Goal: Information Seeking & Learning: Learn about a topic

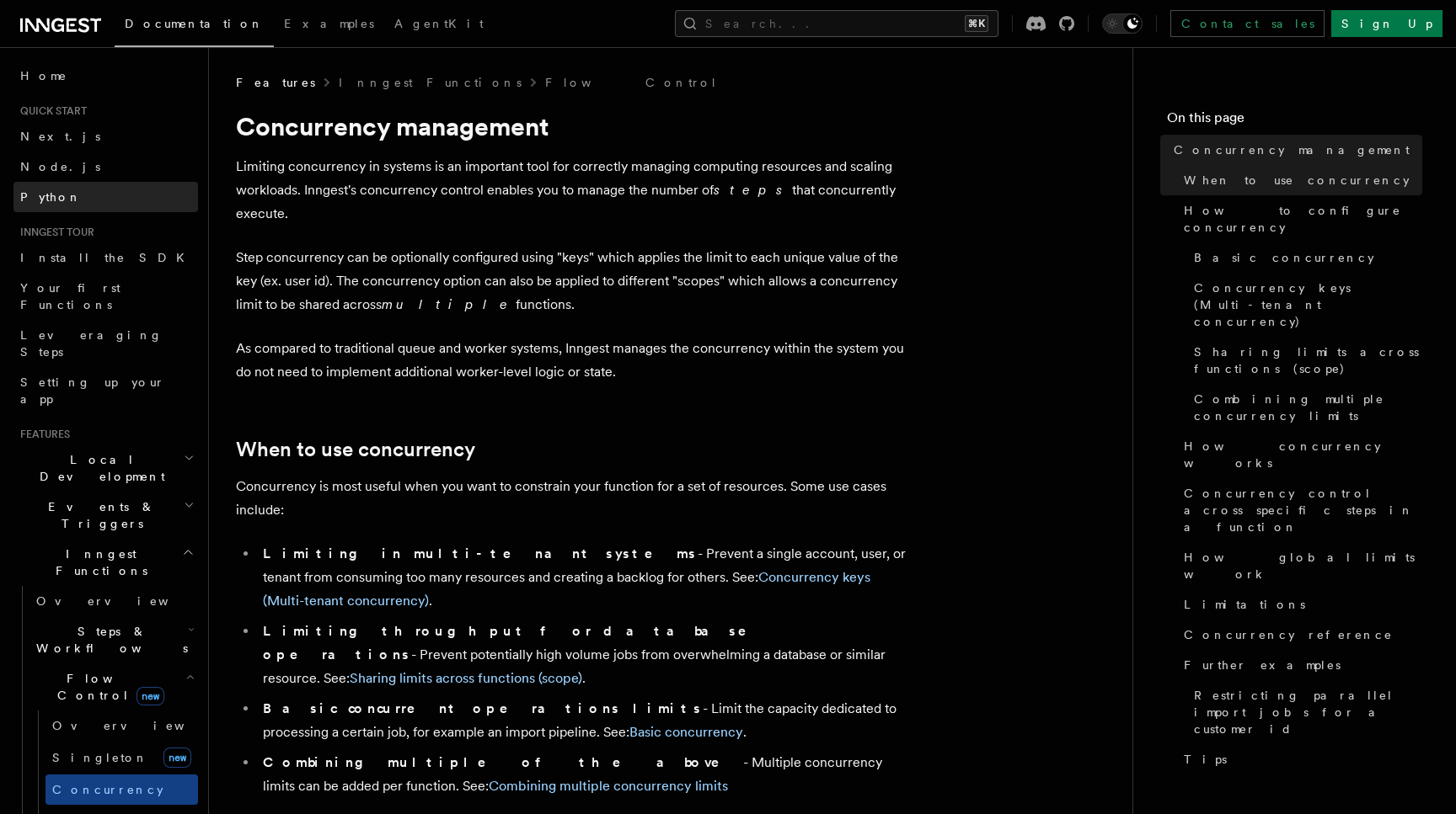
click at [47, 196] on span "Python" at bounding box center [50, 196] width 61 height 13
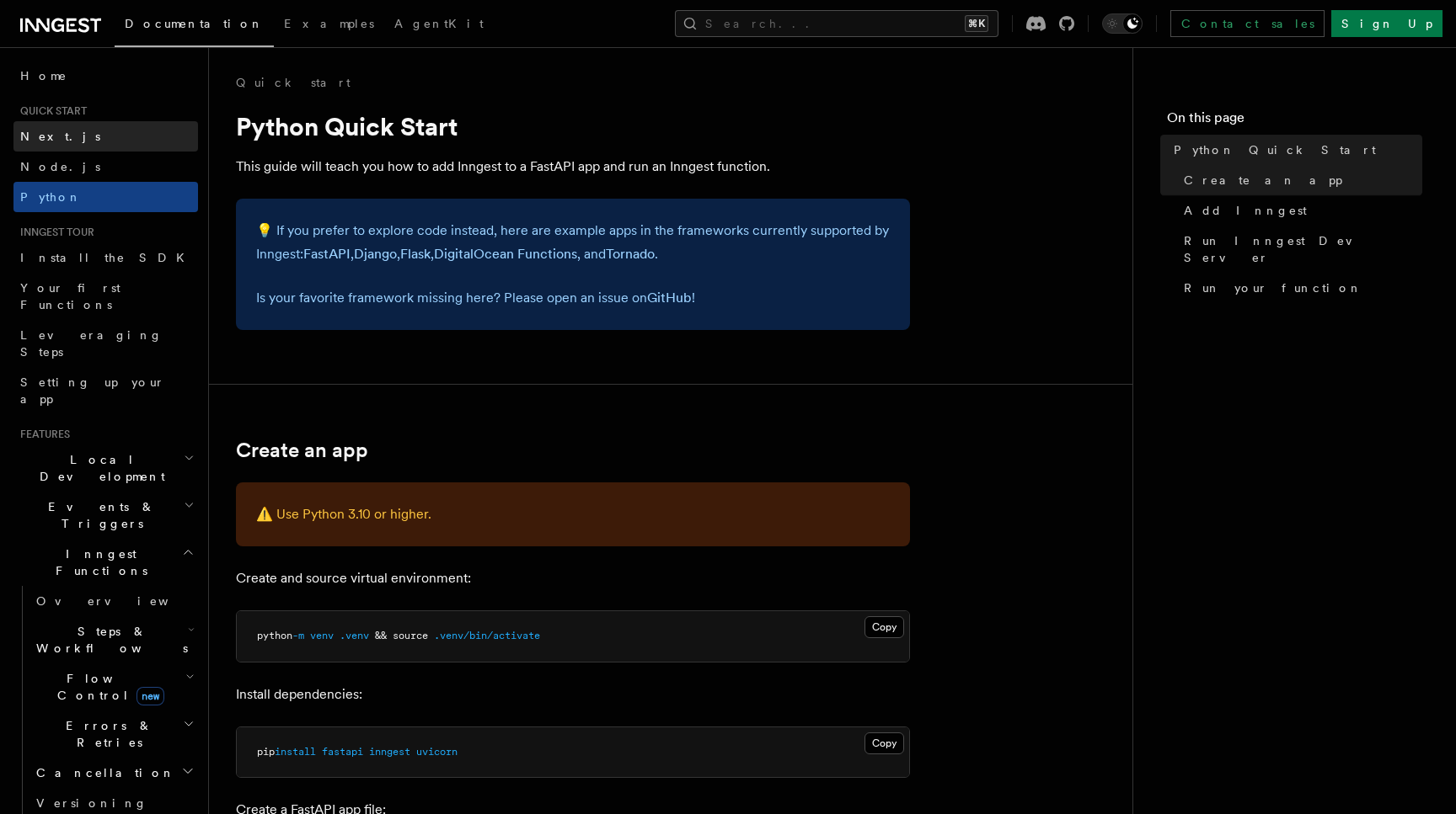
click at [57, 130] on span "Next.js" at bounding box center [60, 136] width 80 height 13
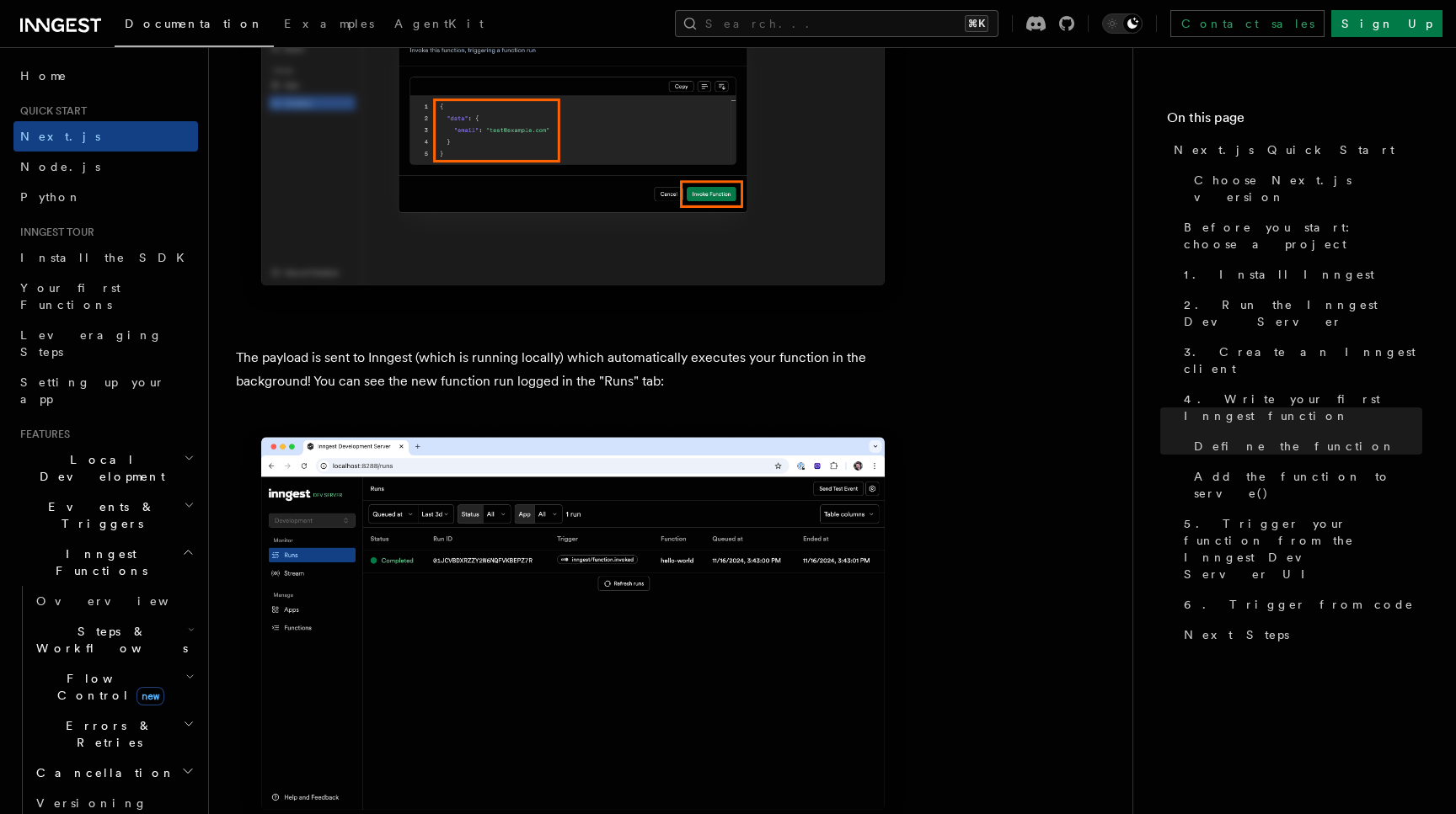
scroll to position [5578, 0]
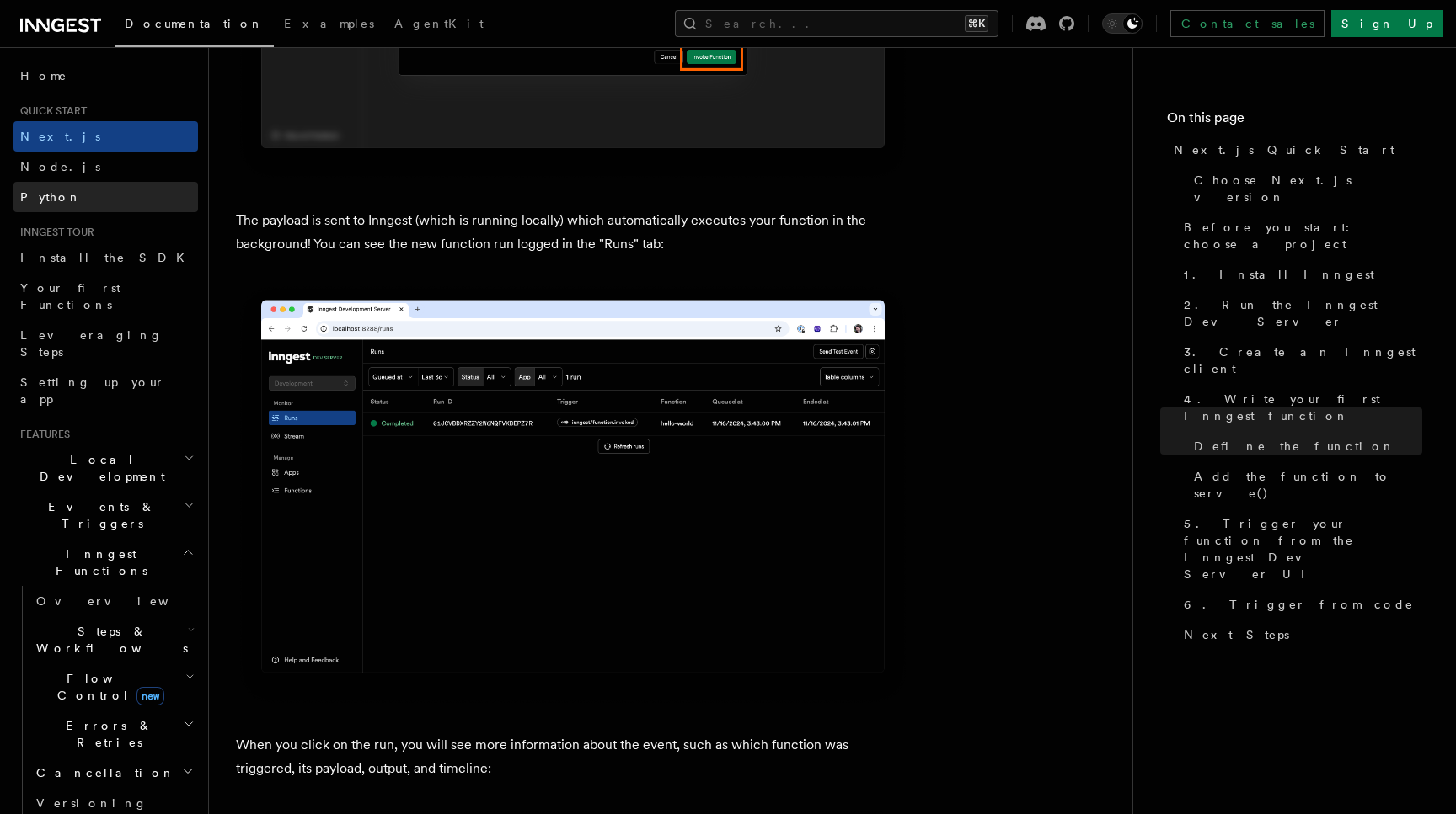
click at [68, 191] on link "Python" at bounding box center [105, 197] width 184 height 30
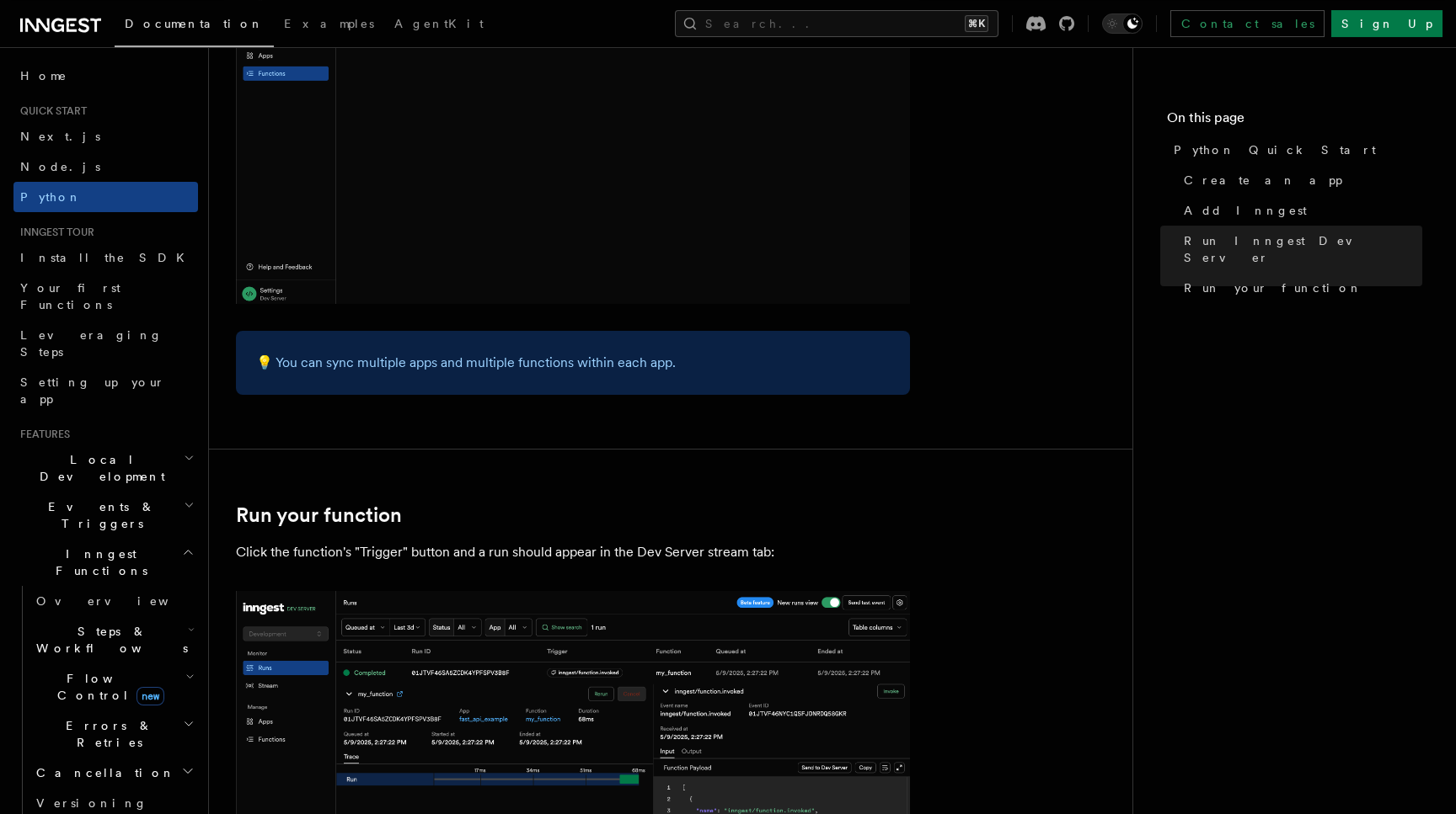
scroll to position [2888, 0]
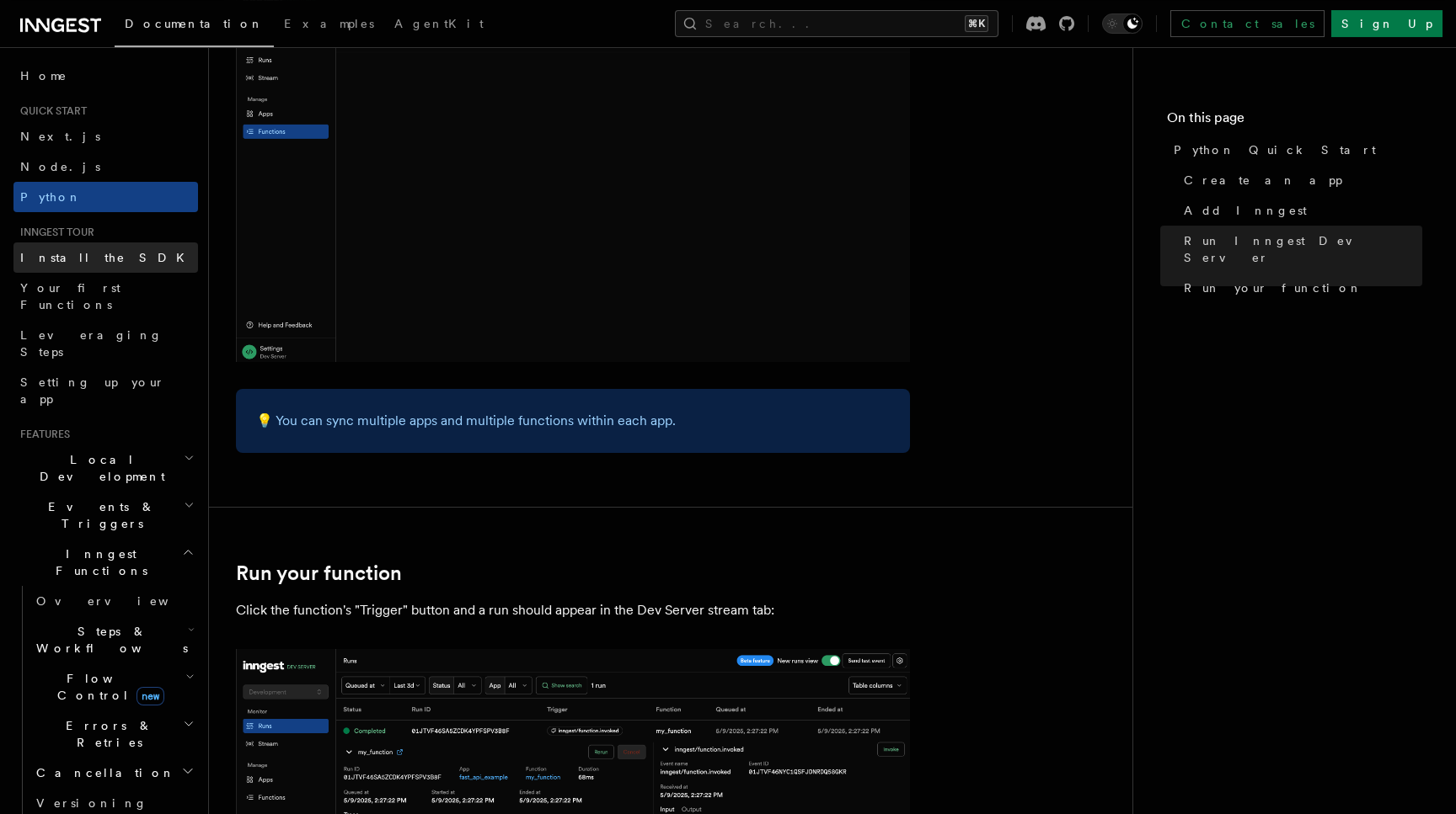
click at [82, 252] on span "Install the SDK" at bounding box center [107, 257] width 174 height 13
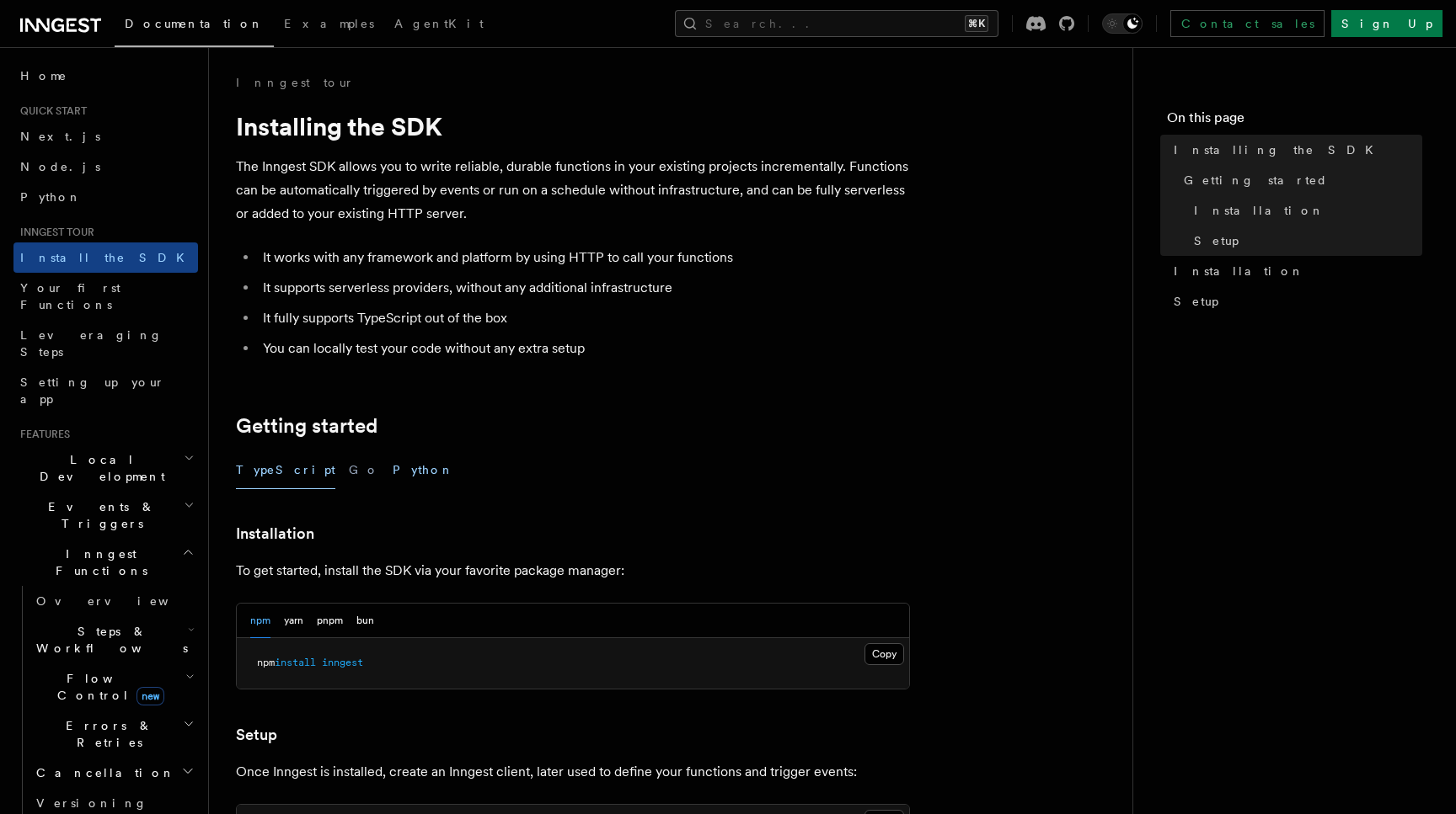
click at [392, 476] on button "Python" at bounding box center [422, 470] width 61 height 38
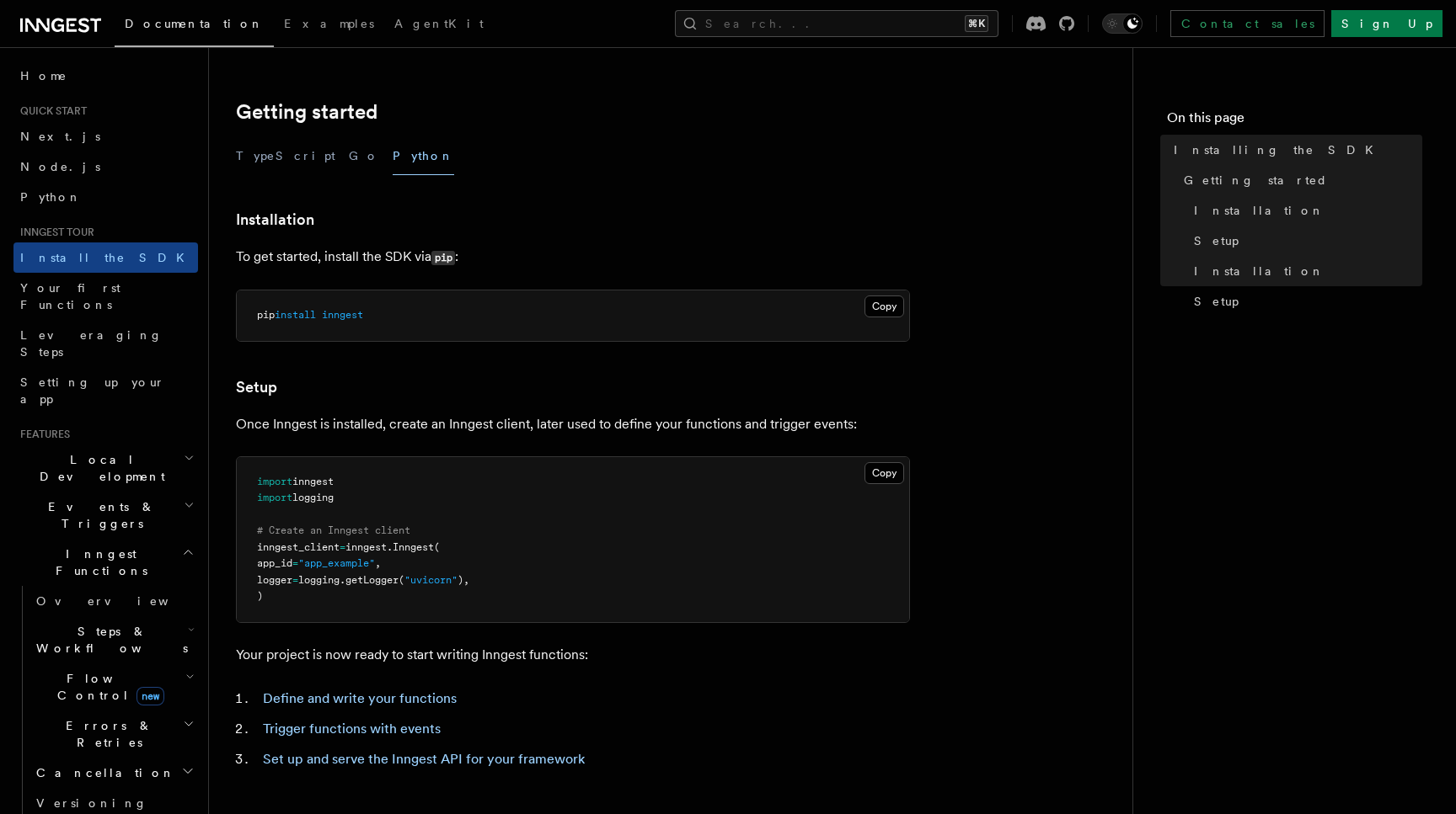
scroll to position [402, 0]
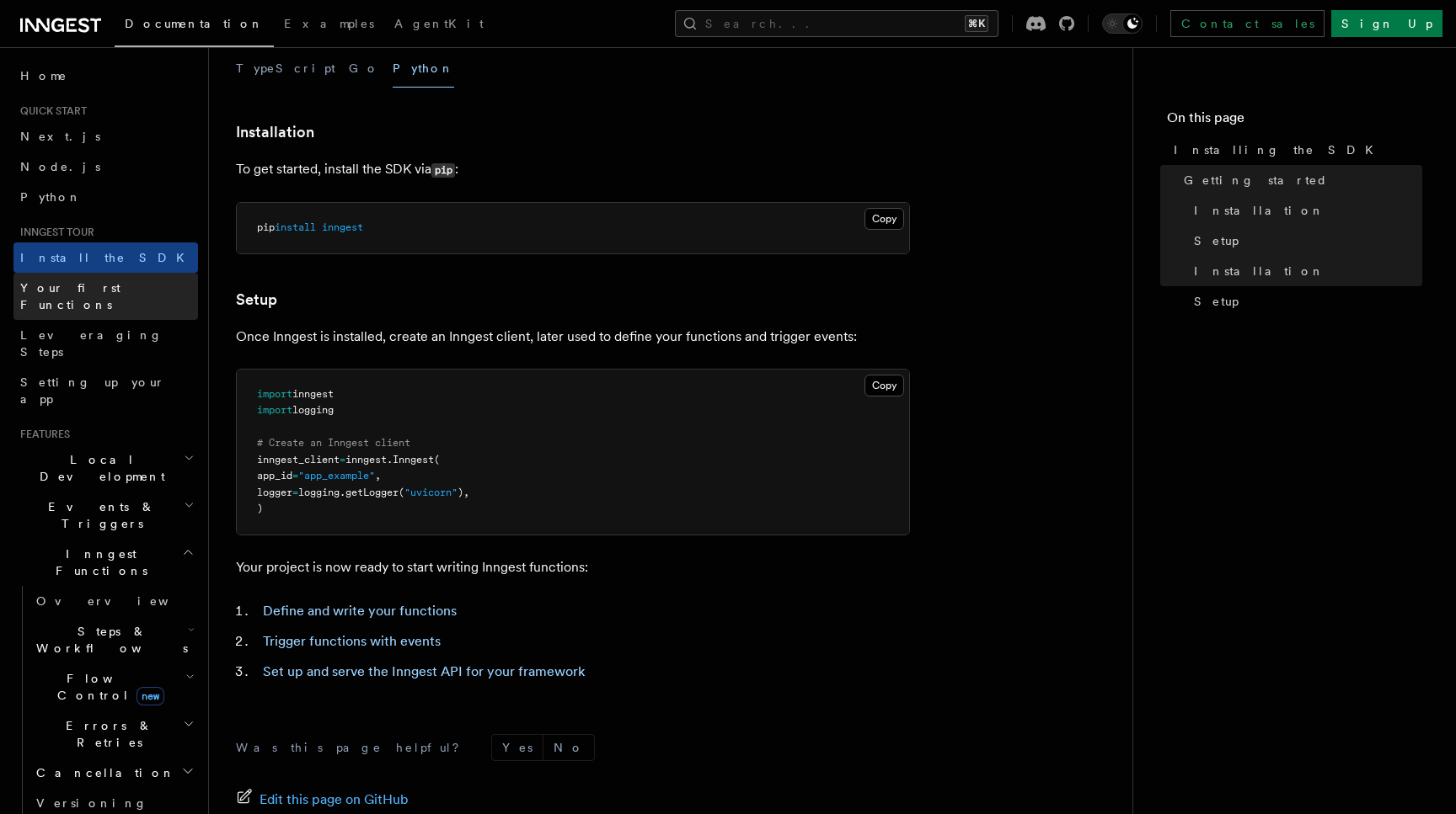
click at [96, 291] on span "Your first Functions" at bounding box center [70, 296] width 100 height 30
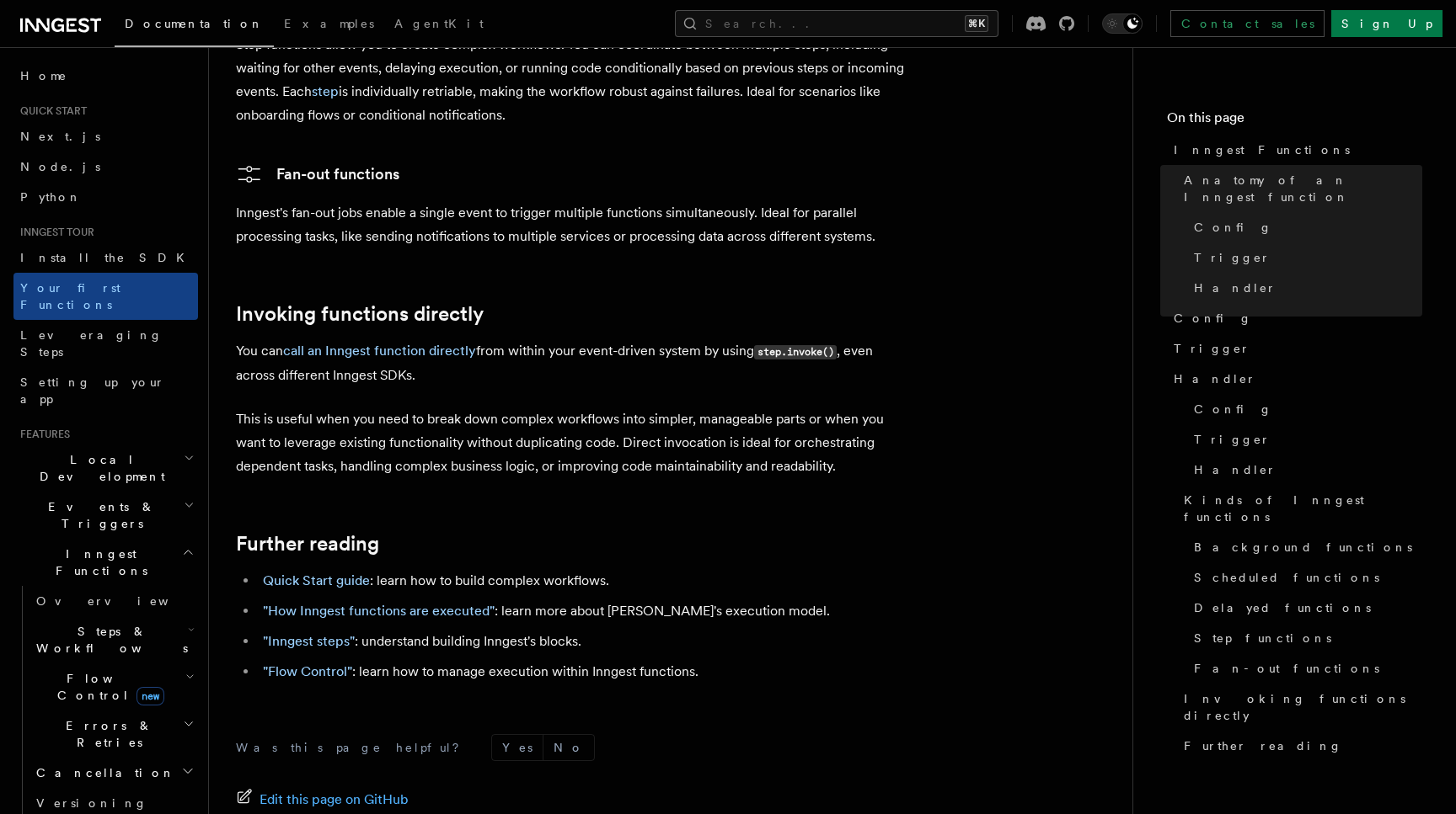
scroll to position [3289, 0]
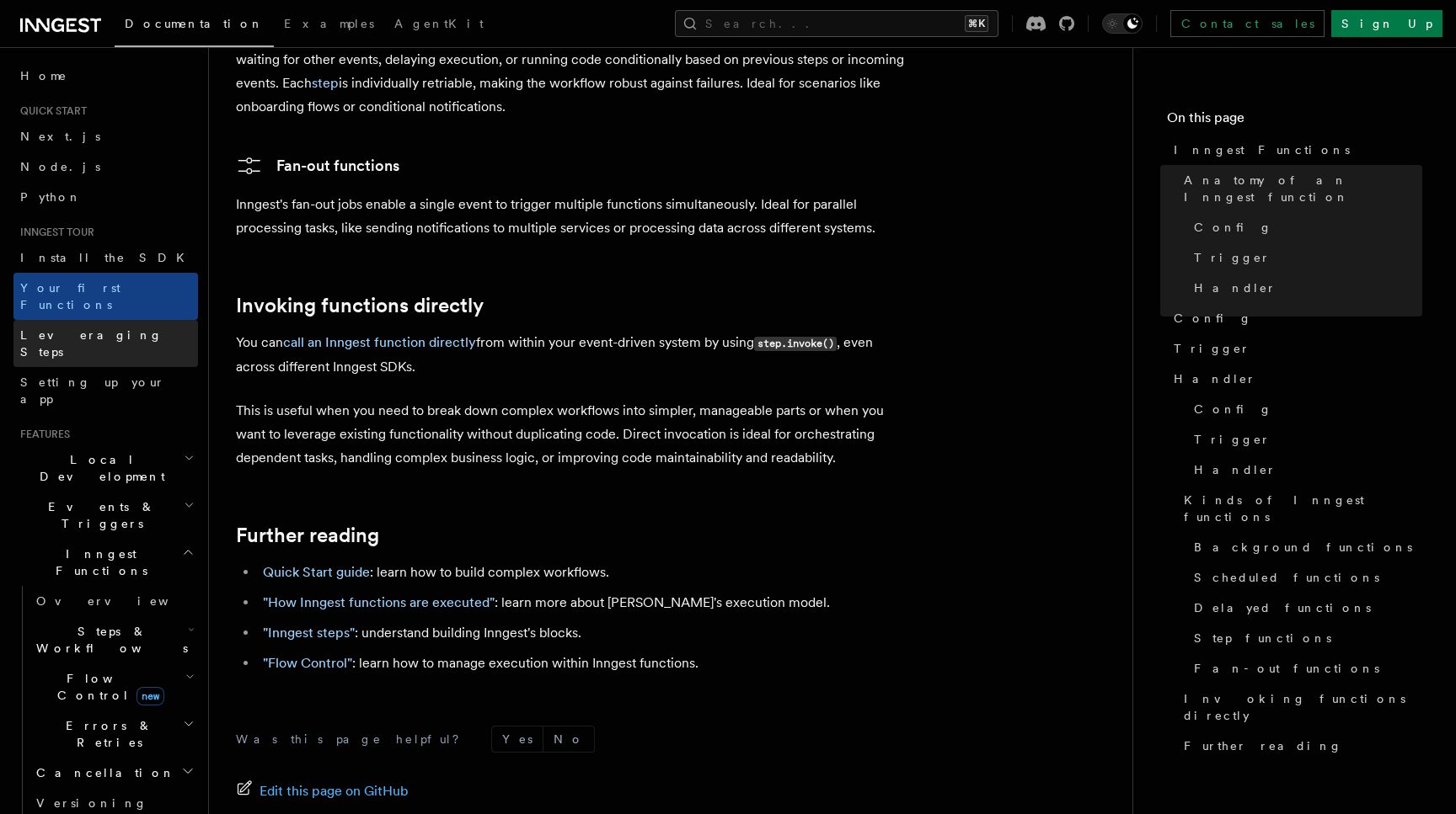
click at [106, 328] on span "Leveraging Steps" at bounding box center [91, 343] width 143 height 30
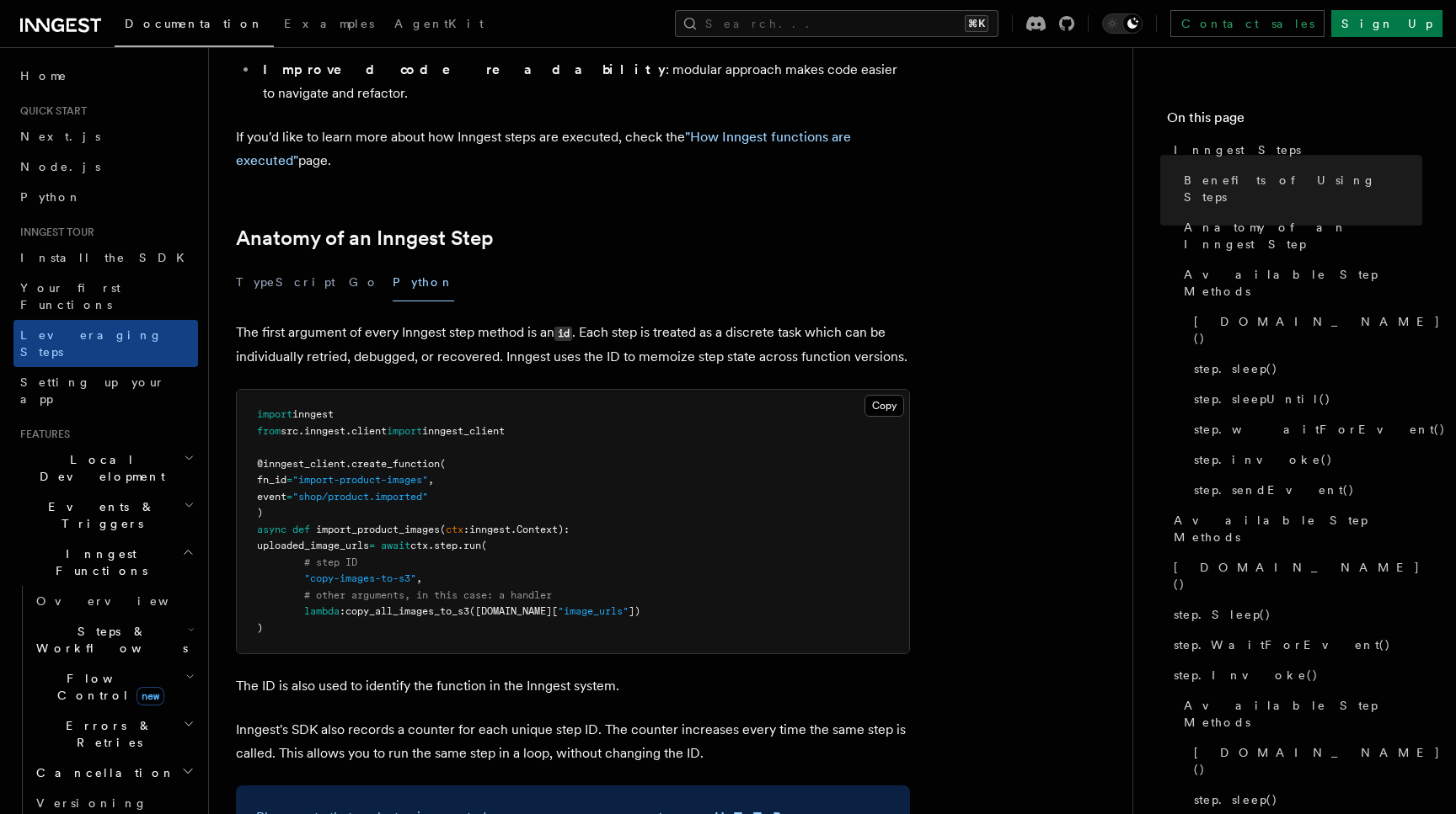
scroll to position [575, 0]
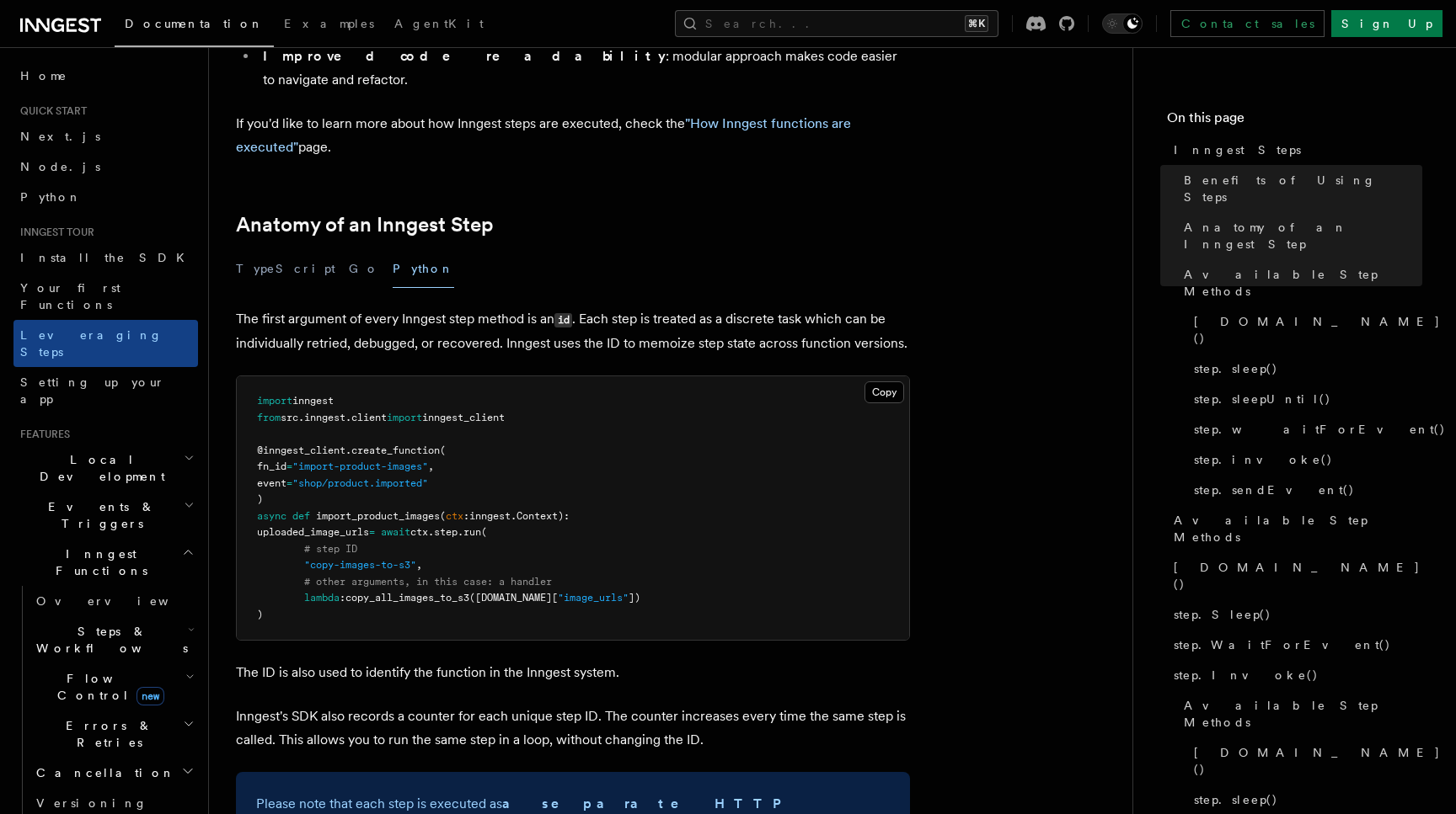
click at [189, 550] on icon "button" at bounding box center [188, 552] width 8 height 4
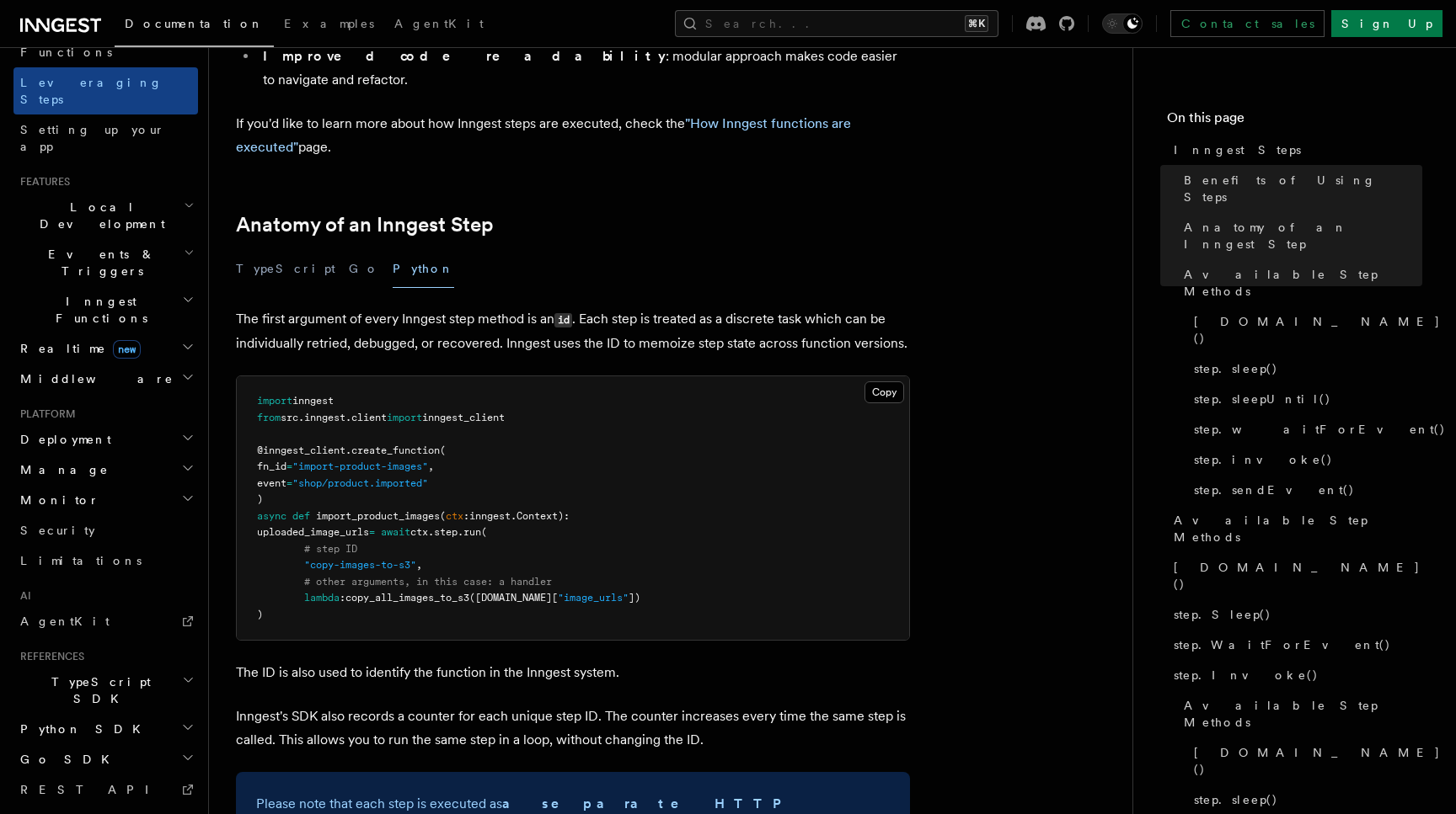
scroll to position [260, 0]
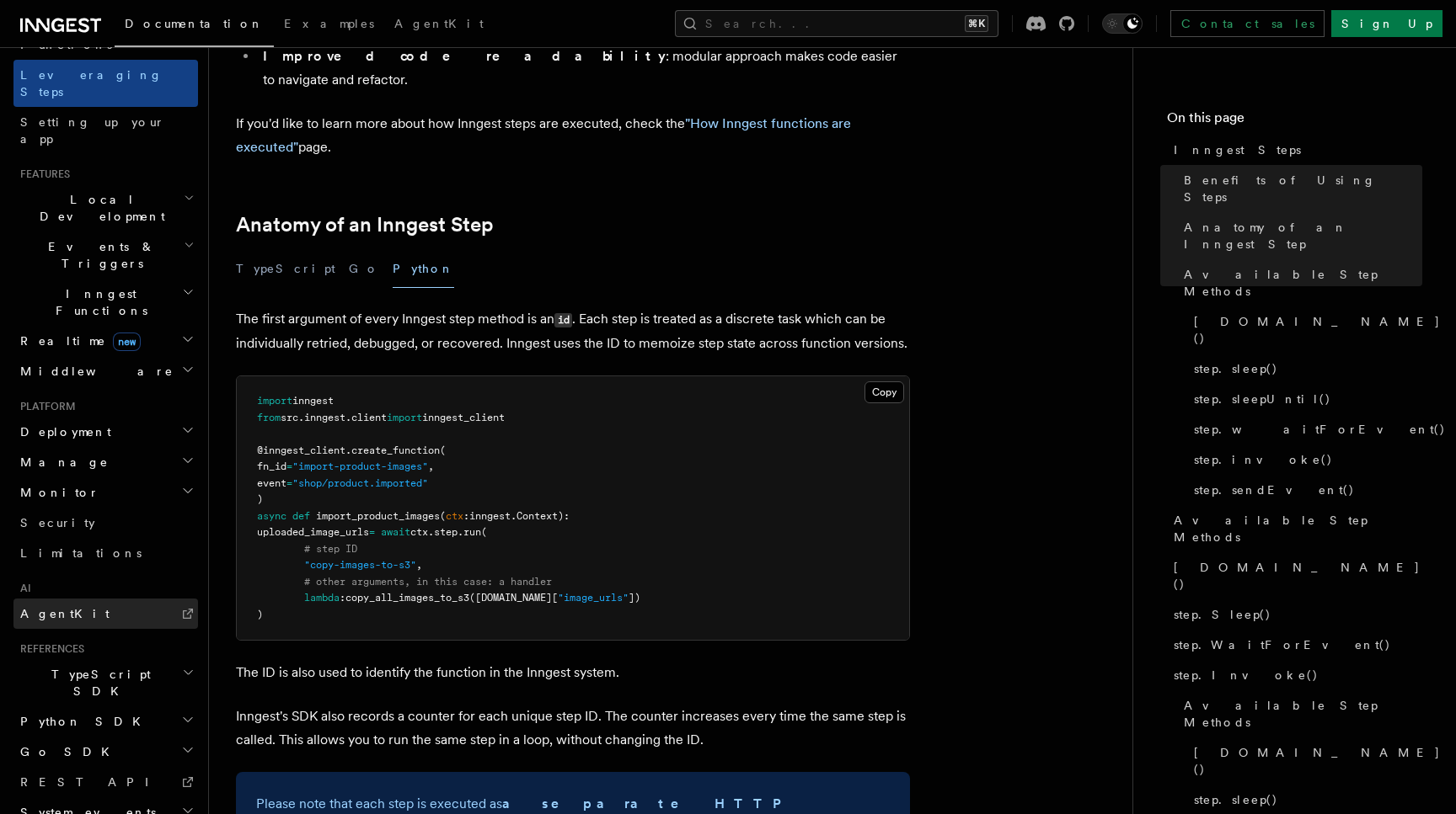
click at [85, 599] on link "AgentKit" at bounding box center [105, 614] width 184 height 30
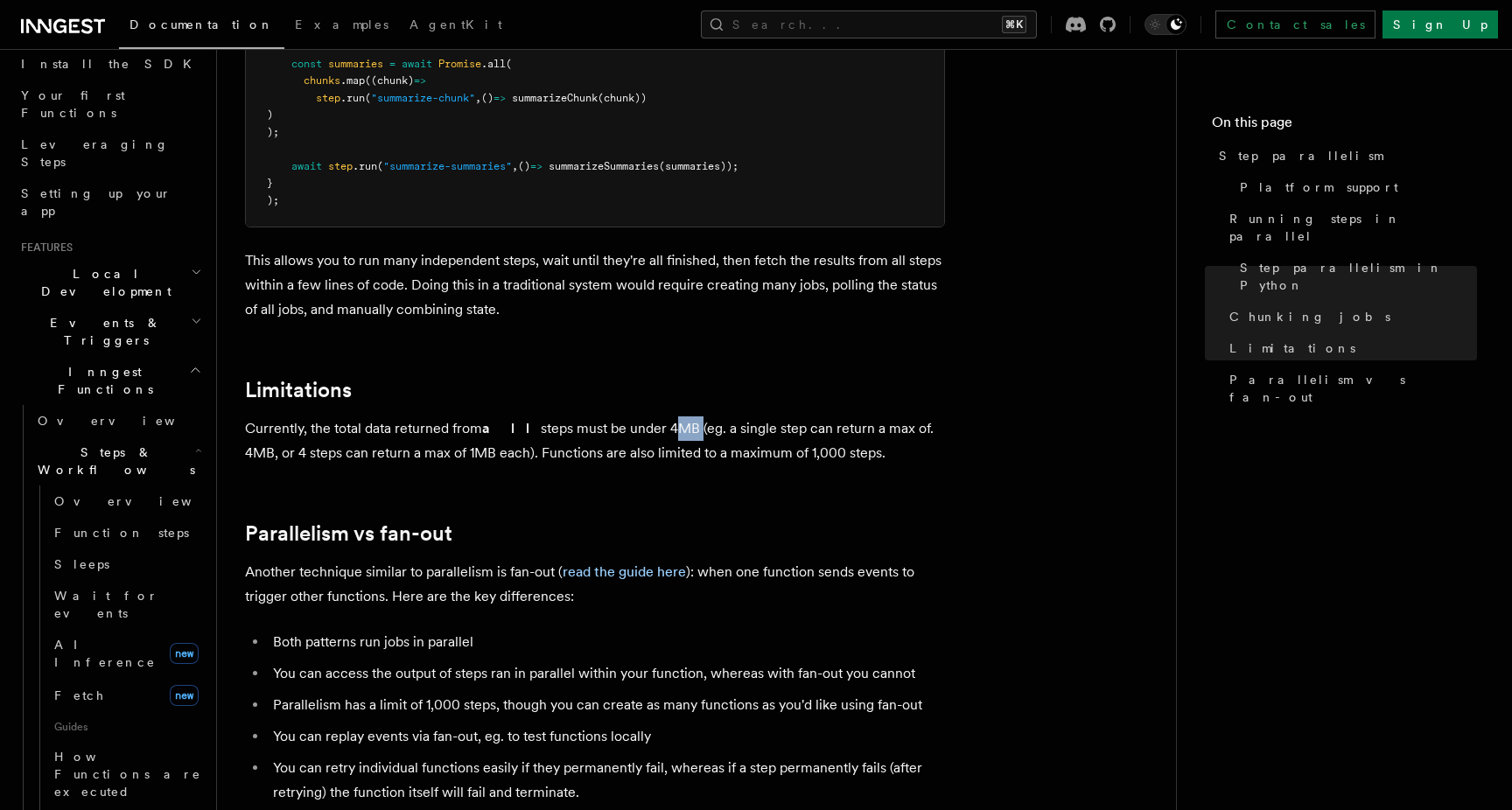
scroll to position [209, 0]
click at [127, 584] on span "Wait for events" at bounding box center [106, 599] width 104 height 31
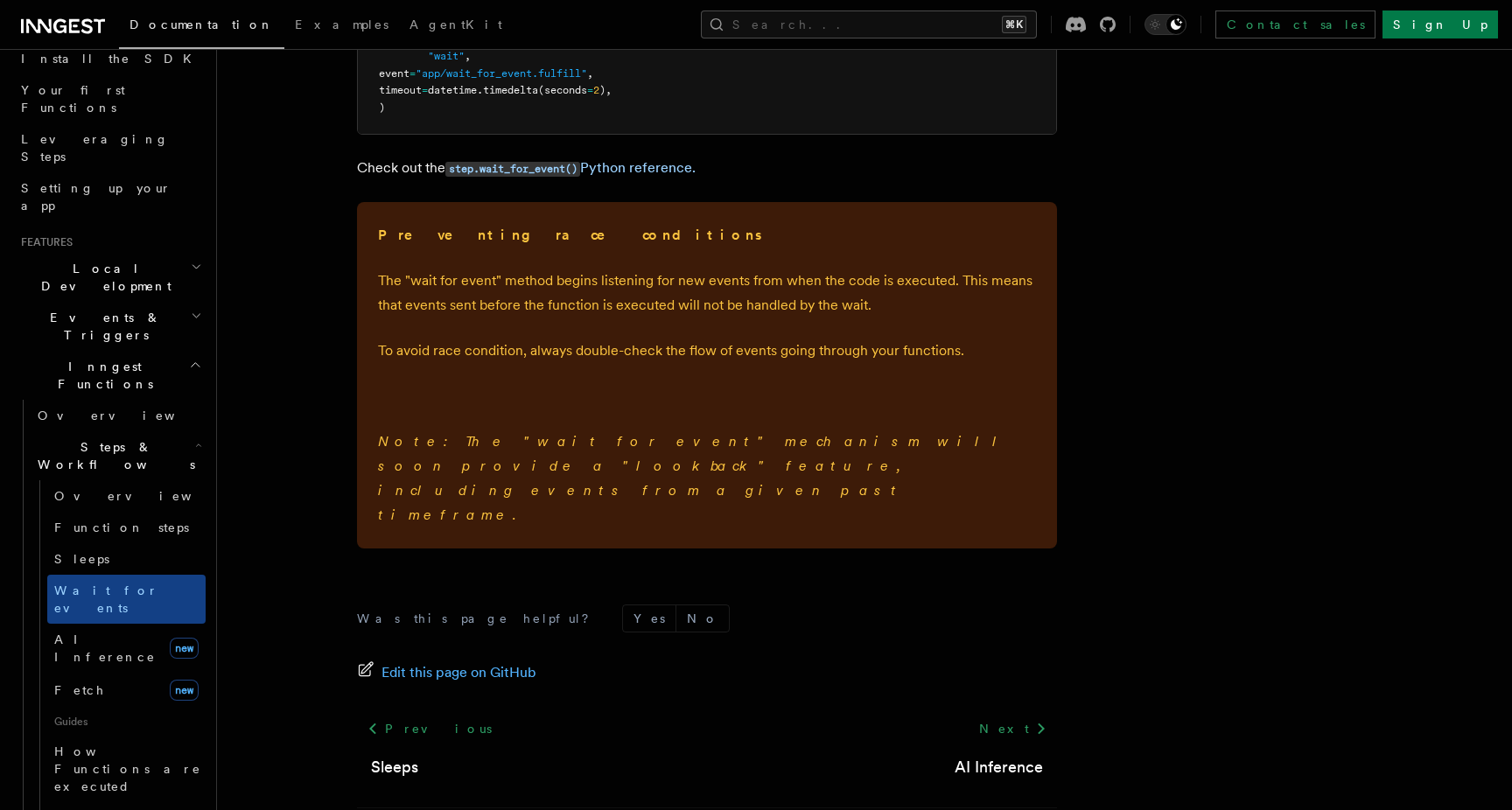
scroll to position [485, 0]
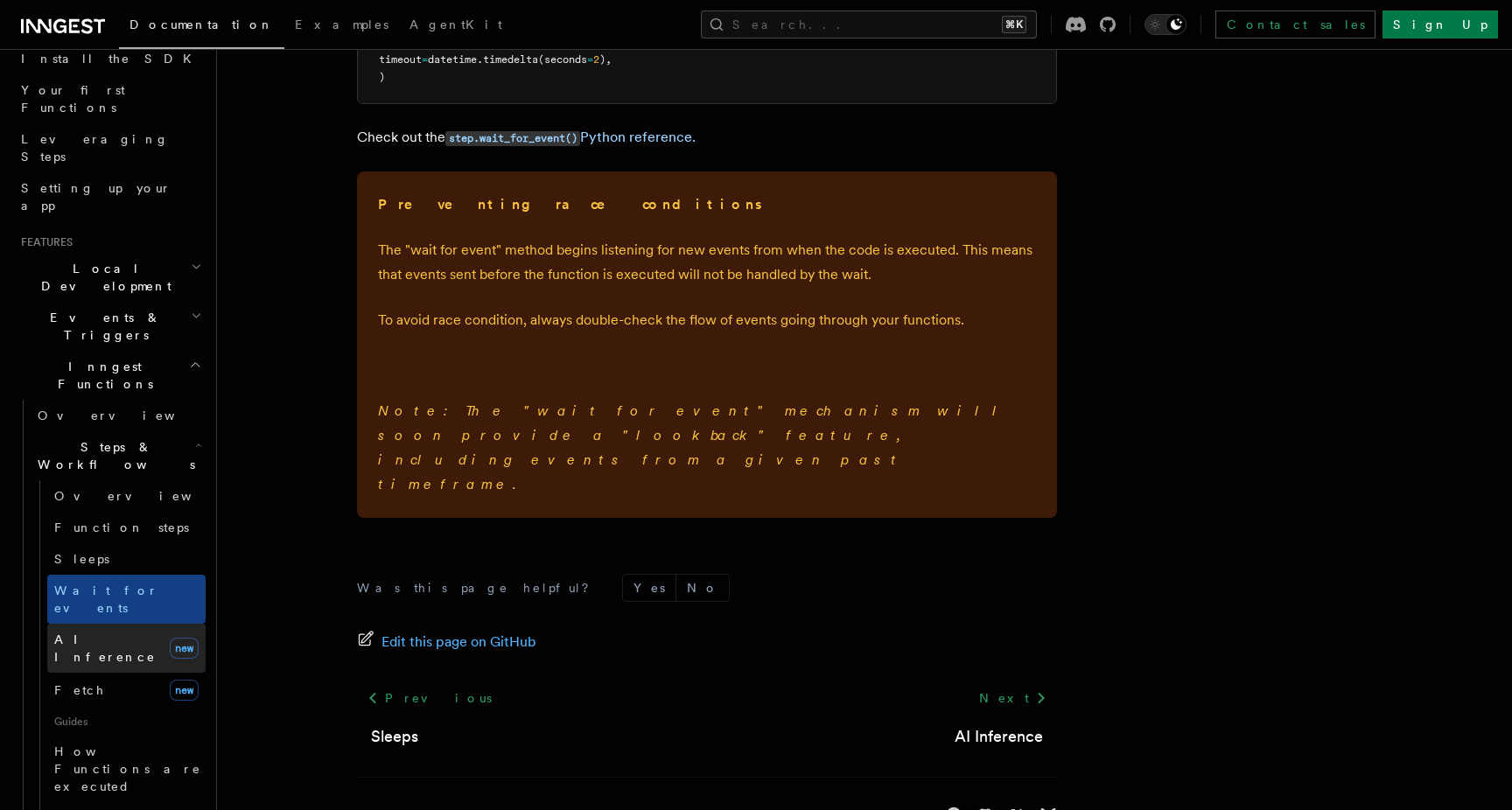
click at [98, 633] on span "AI Inference" at bounding box center [105, 648] width 101 height 31
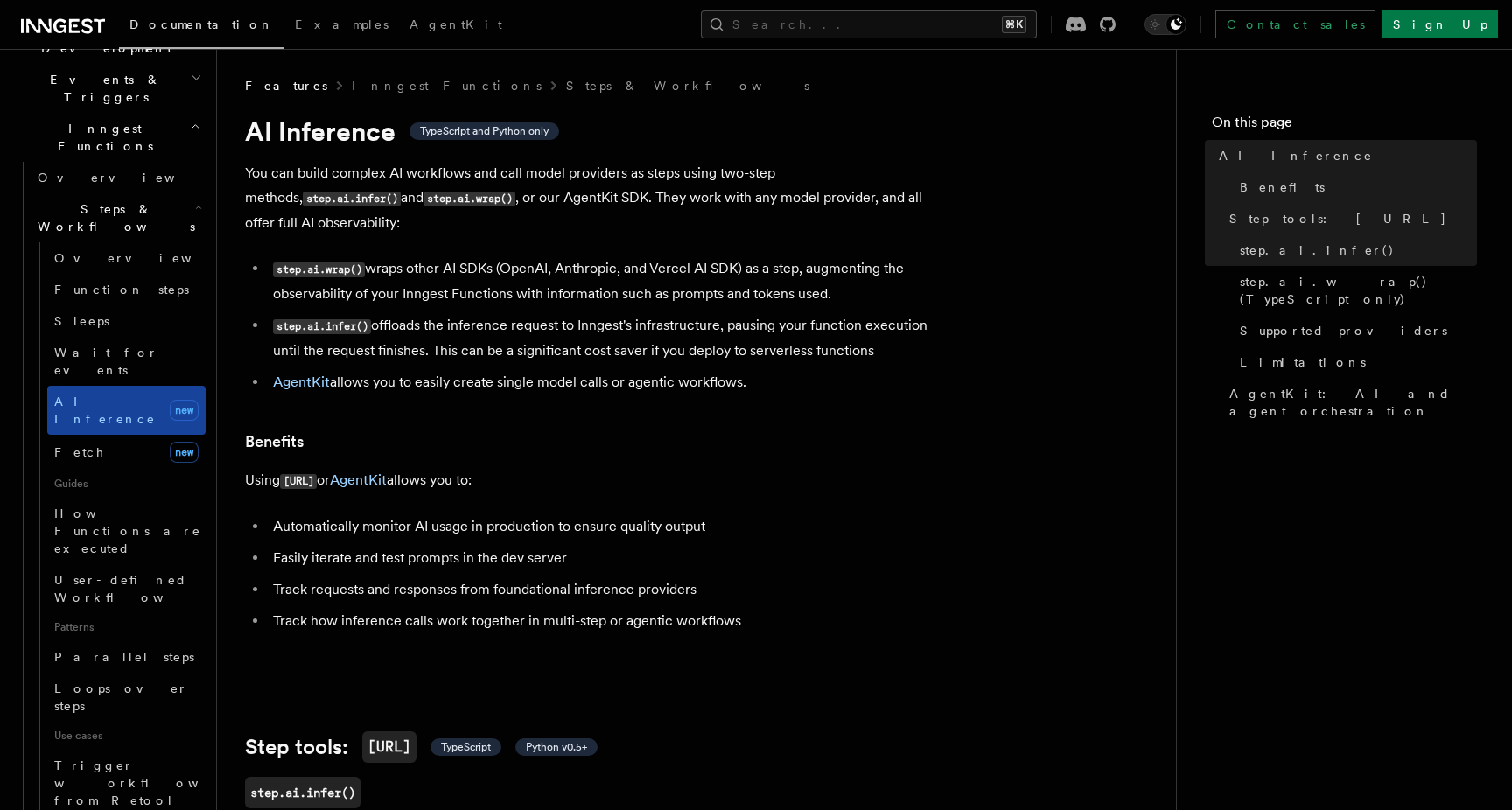
scroll to position [454, 0]
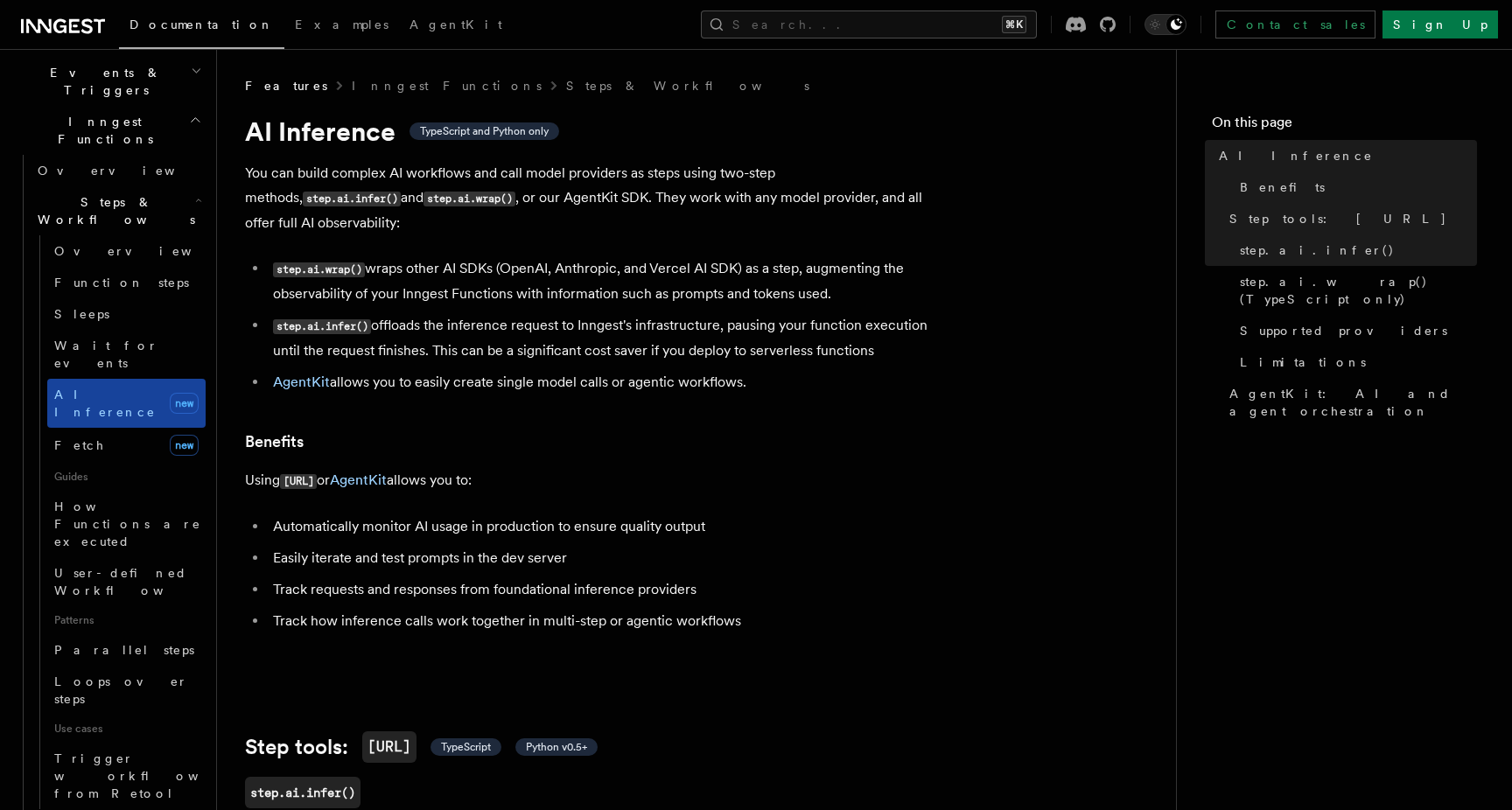
click at [98, 675] on span "Loops over steps" at bounding box center [121, 690] width 134 height 31
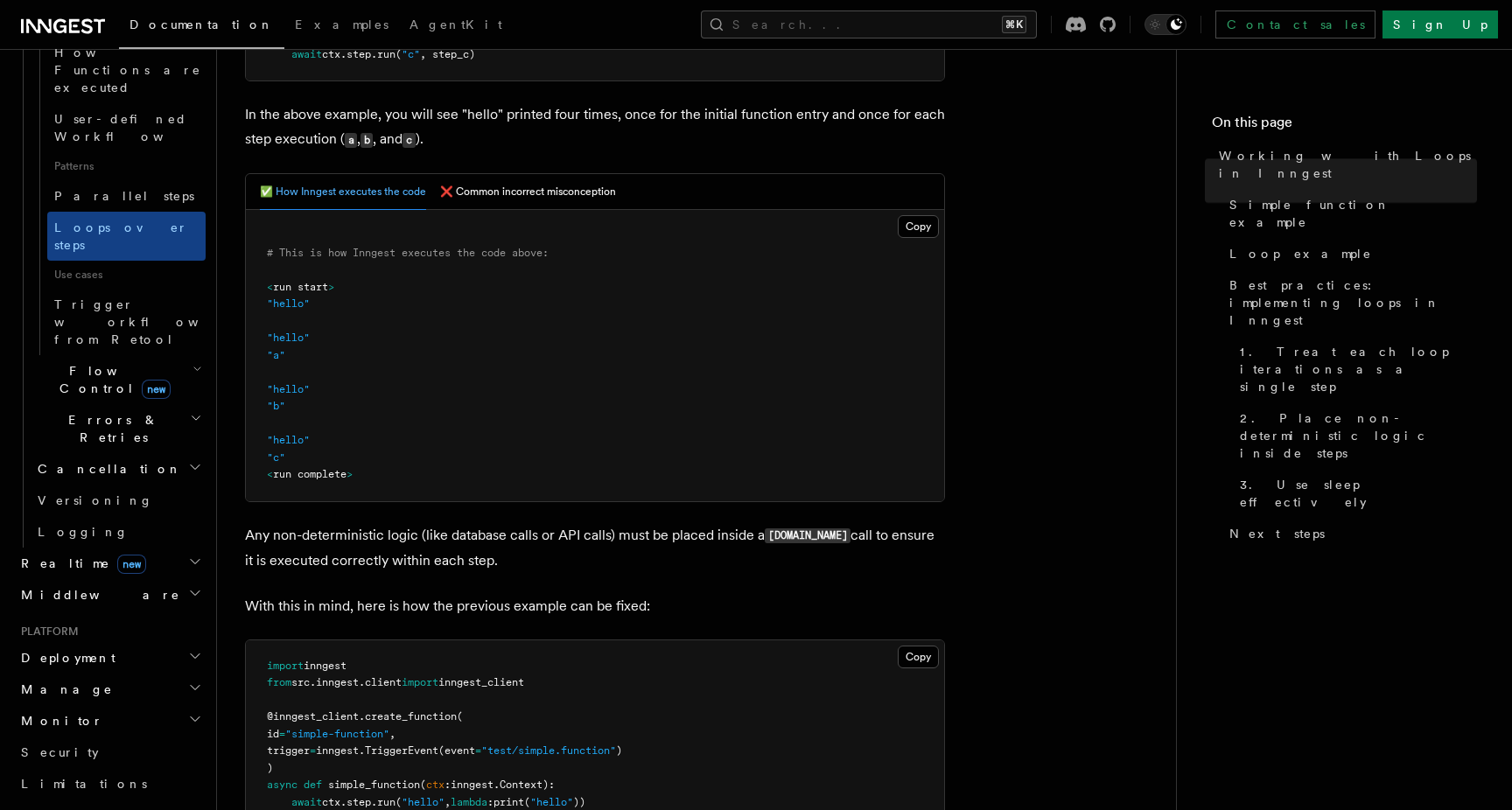
scroll to position [791, 0]
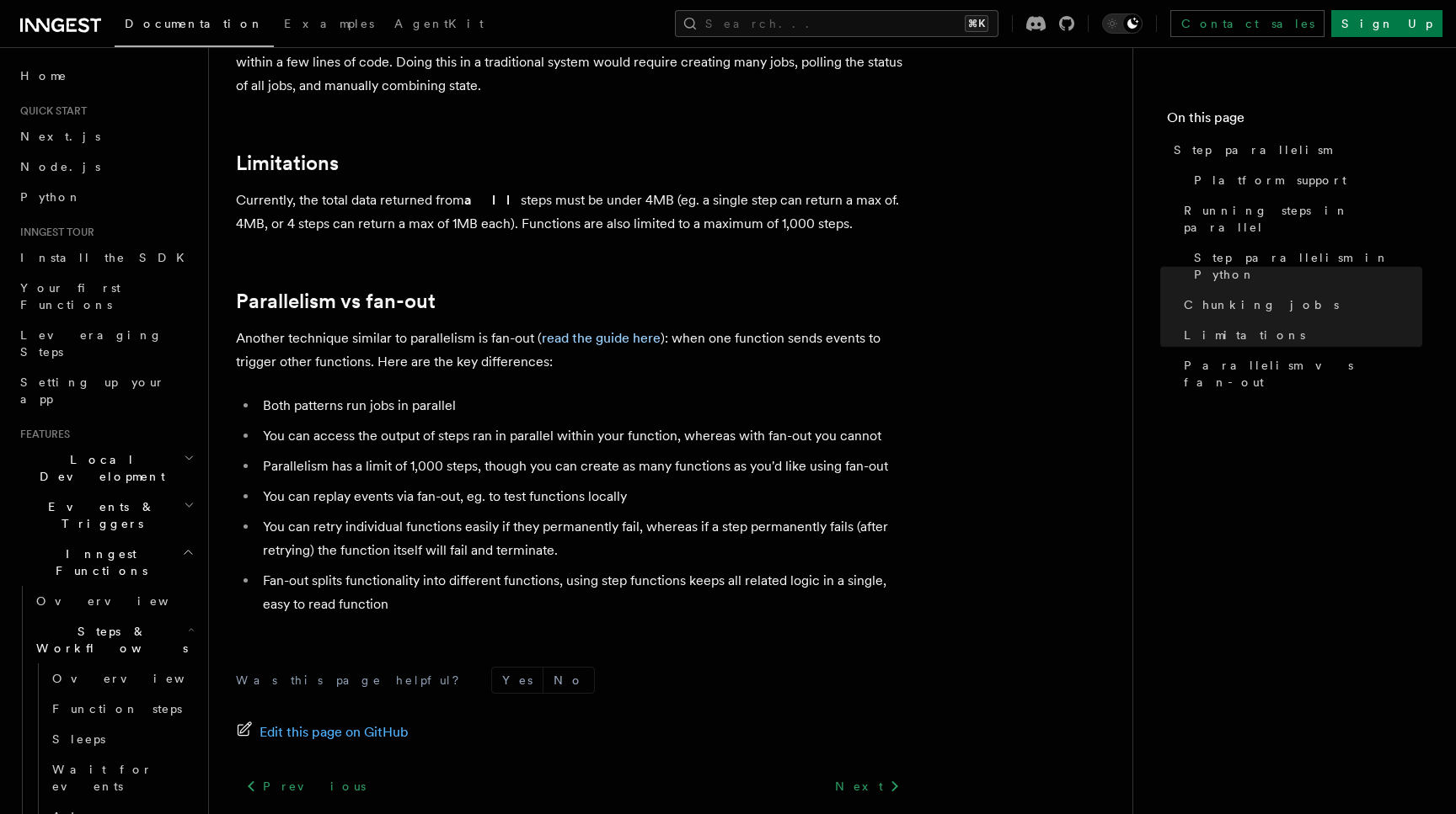
scroll to position [2996, 0]
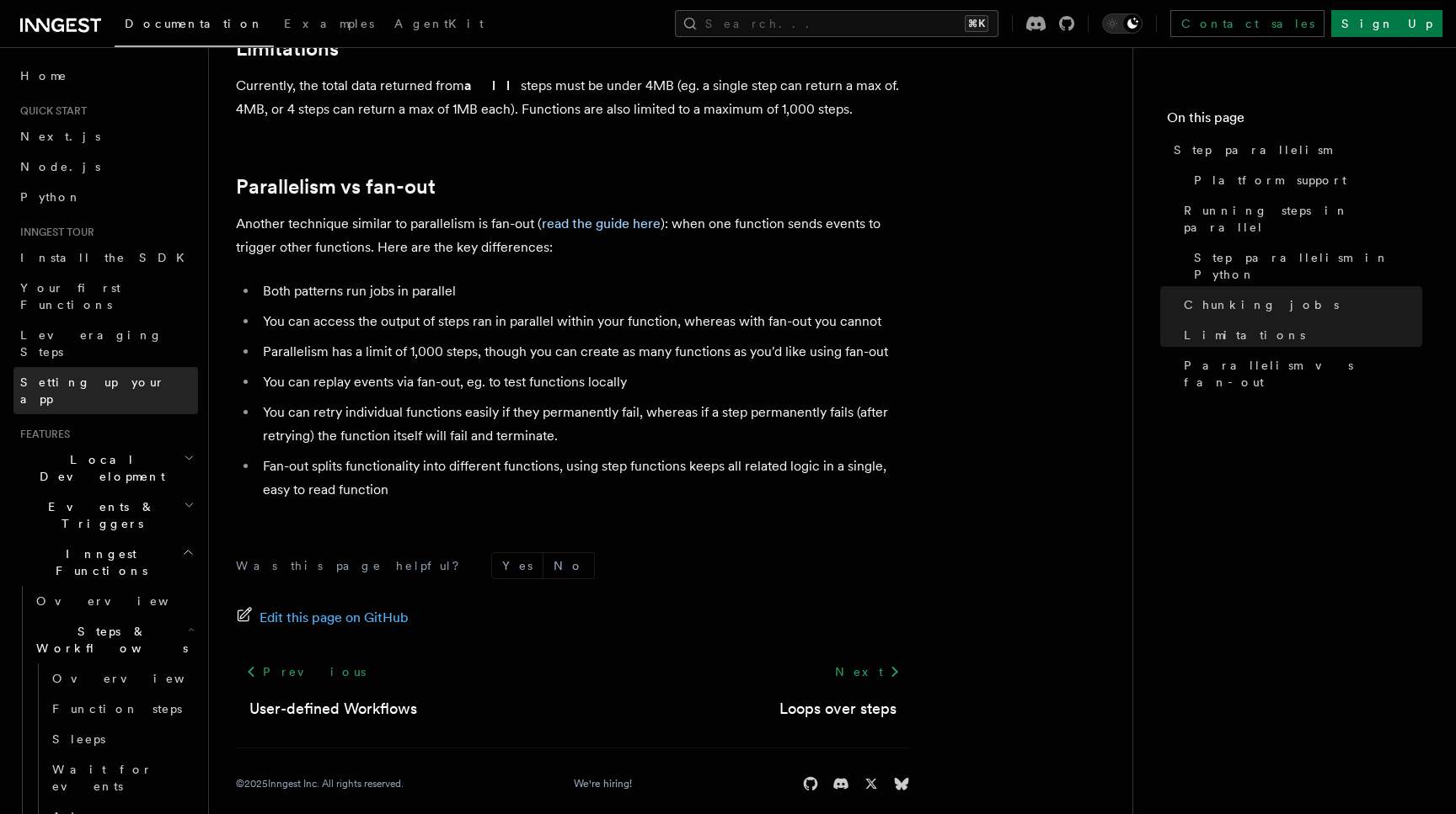
click at [120, 375] on span "Setting up your app" at bounding box center [93, 390] width 145 height 30
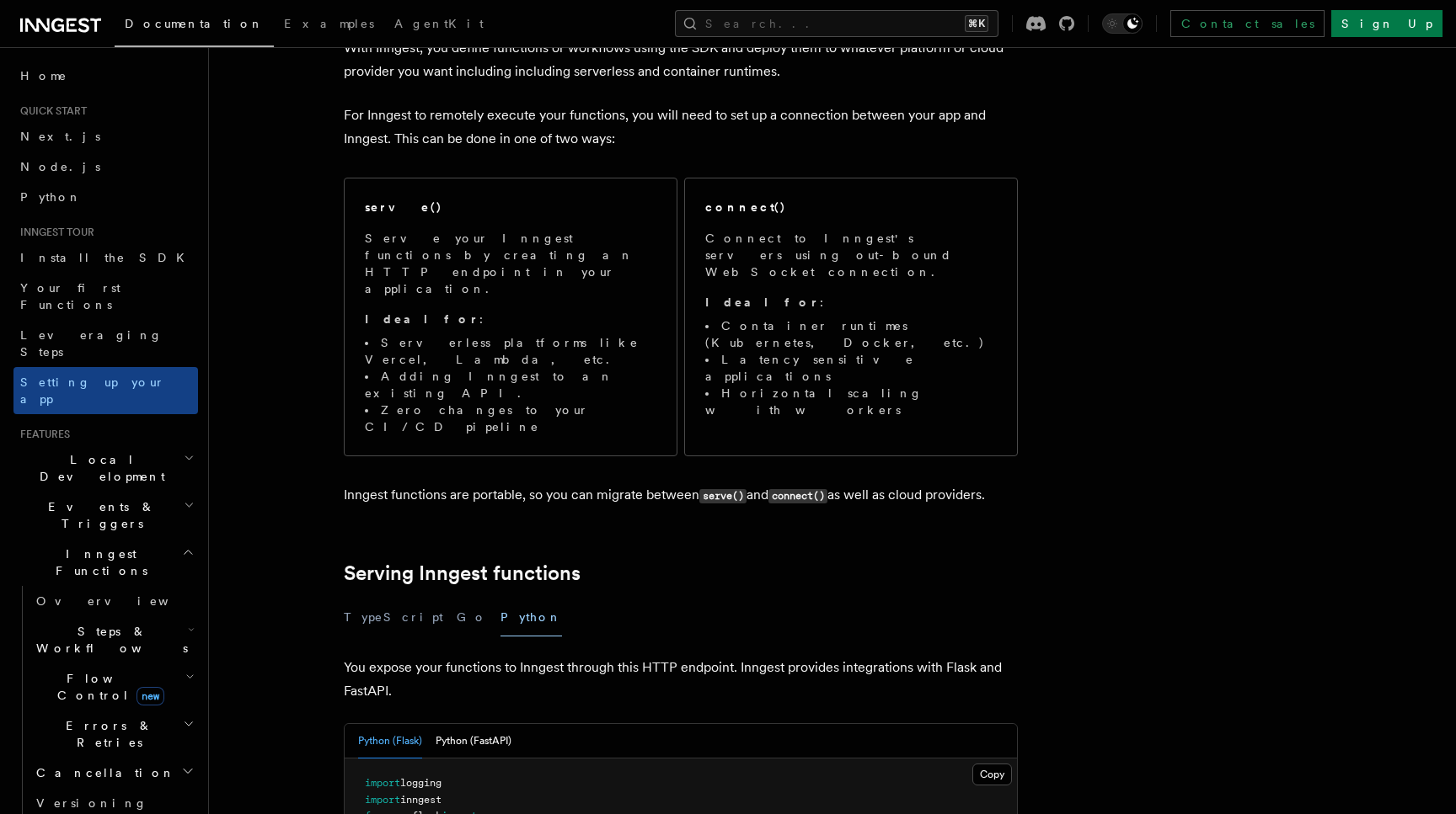
scroll to position [110, 0]
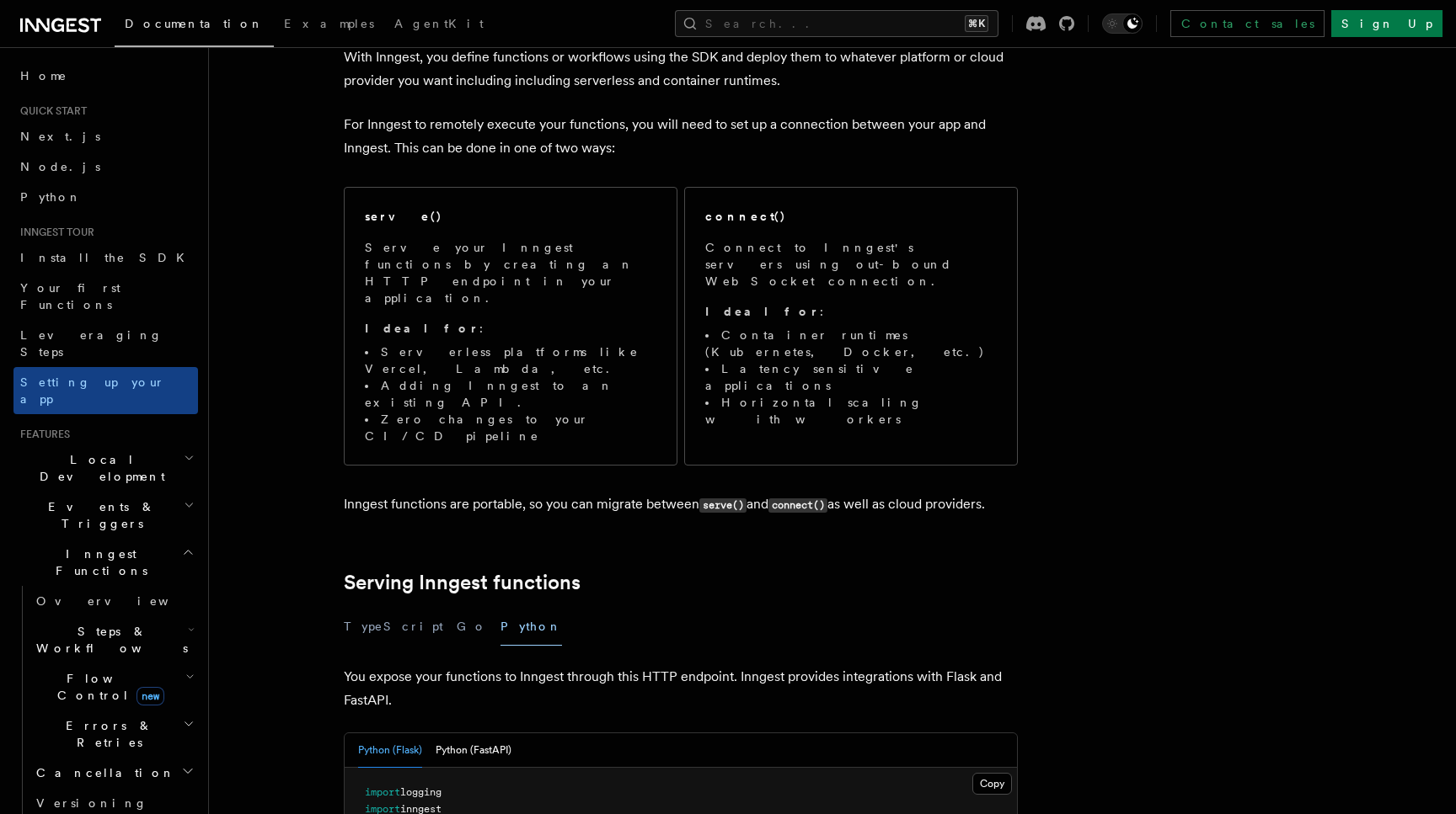
click at [184, 539] on h2 "Inngest Functions" at bounding box center [105, 562] width 184 height 47
